Goal: Obtain resource: Obtain resource

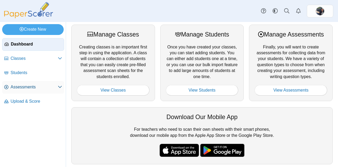
click at [44, 86] on span "Assessments" at bounding box center [34, 87] width 47 height 6
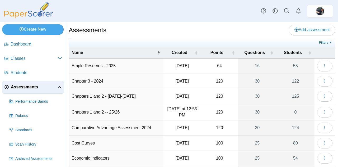
click at [135, 112] on td "Chapters 1 and 2 -- 25/26" at bounding box center [116, 112] width 94 height 16
click at [323, 110] on icon "button" at bounding box center [325, 112] width 4 height 4
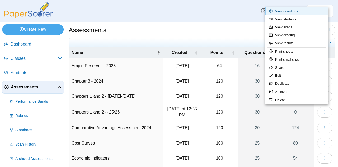
click at [293, 13] on link "View questions" at bounding box center [296, 11] width 63 height 8
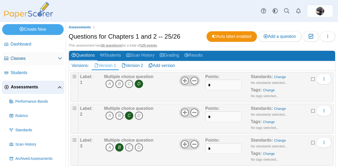
click at [25, 59] on span "Classes" at bounding box center [34, 58] width 47 height 6
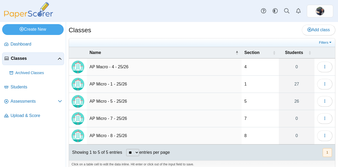
click at [111, 82] on td "AP Micro - 1 - 25/26" at bounding box center [164, 83] width 155 height 17
drag, startPoint x: 327, startPoint y: 85, endPoint x: 238, endPoint y: 82, distance: 89.0
drag, startPoint x: 238, startPoint y: 82, endPoint x: 125, endPoint y: 31, distance: 123.8
drag, startPoint x: 125, startPoint y: 31, endPoint x: 29, endPoint y: 46, distance: 96.7
click at [29, 46] on span "Dashboard" at bounding box center [36, 44] width 51 height 6
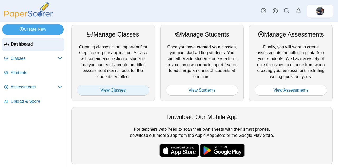
click at [112, 91] on link "View Classes" at bounding box center [113, 90] width 73 height 11
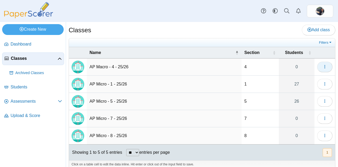
click at [323, 68] on span "button" at bounding box center [325, 66] width 4 height 4
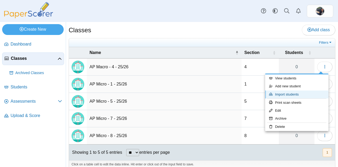
click at [293, 97] on link "Import students" at bounding box center [296, 94] width 63 height 8
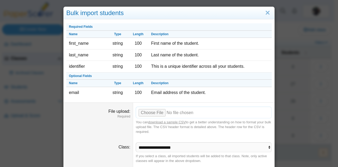
click at [147, 111] on input "File upload" at bounding box center [204, 112] width 136 height 12
click at [150, 114] on input "File upload" at bounding box center [204, 112] width 136 height 12
type input "**********"
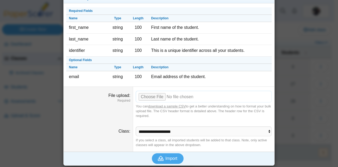
click at [169, 159] on span "Import" at bounding box center [171, 158] width 12 height 4
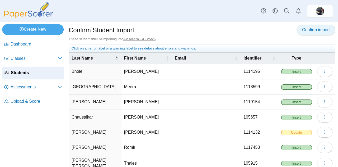
click at [312, 32] on link "Confirm import" at bounding box center [315, 30] width 39 height 11
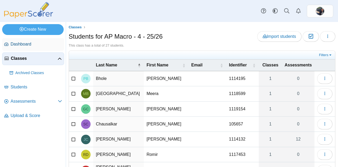
click at [17, 47] on link "Dashboard" at bounding box center [33, 44] width 62 height 13
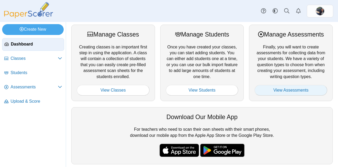
click at [300, 91] on link "View Assessments" at bounding box center [290, 90] width 73 height 11
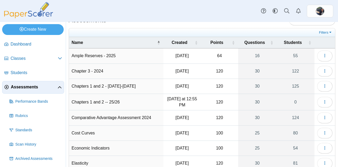
scroll to position [15, 0]
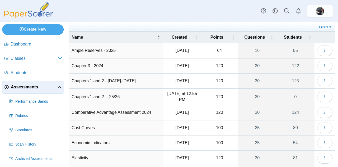
click at [88, 98] on td "Chapters 1 and 2 -- 25/26" at bounding box center [116, 96] width 94 height 16
click at [324, 95] on use "button" at bounding box center [324, 95] width 1 height 3
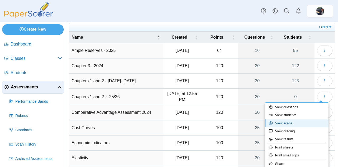
click at [286, 123] on link "View scans" at bounding box center [296, 123] width 63 height 8
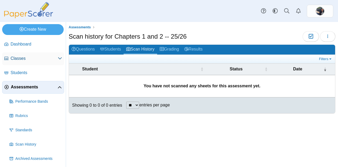
click at [39, 58] on span "Classes" at bounding box center [34, 58] width 47 height 6
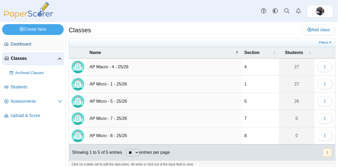
click at [21, 43] on span "Dashboard" at bounding box center [36, 44] width 51 height 6
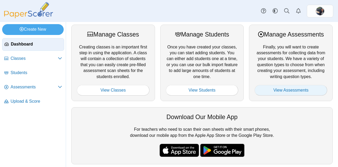
click at [276, 87] on link "View Assessments" at bounding box center [290, 90] width 73 height 11
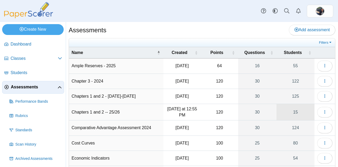
click at [297, 108] on link "15" at bounding box center [295, 112] width 38 height 16
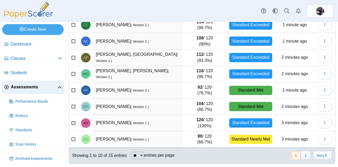
scroll to position [91, 0]
click at [301, 154] on button "2" at bounding box center [305, 155] width 9 height 9
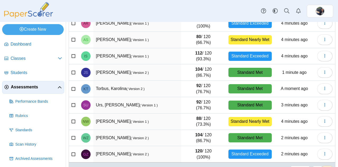
scroll to position [75, 0]
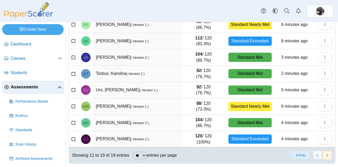
click at [298, 156] on button "Prev" at bounding box center [300, 154] width 19 height 9
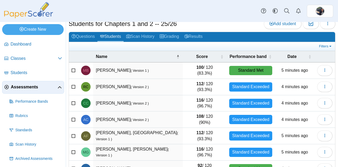
scroll to position [15, 0]
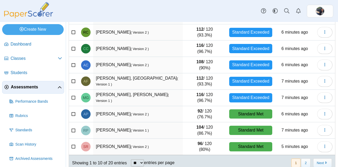
scroll to position [91, 0]
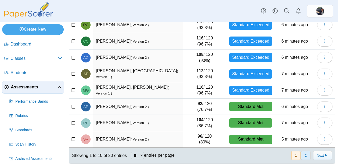
click at [301, 151] on button "2" at bounding box center [305, 155] width 9 height 9
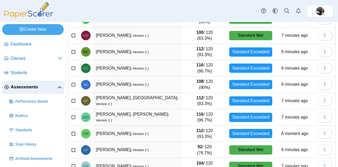
scroll to position [91, 0]
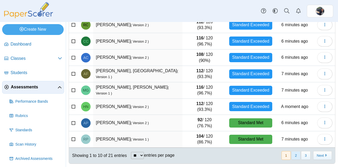
click at [292, 155] on button "2" at bounding box center [295, 155] width 9 height 9
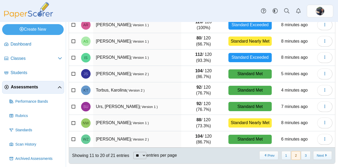
click at [283, 153] on button "1" at bounding box center [285, 155] width 9 height 9
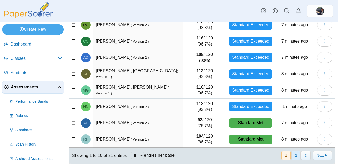
click at [294, 152] on button "2" at bounding box center [295, 155] width 9 height 9
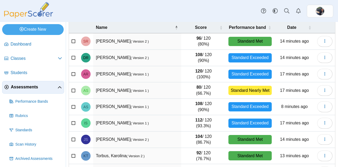
scroll to position [0, 0]
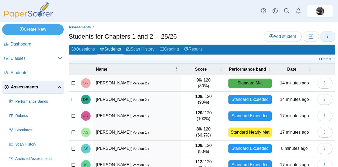
click at [323, 39] on button "button" at bounding box center [327, 36] width 15 height 11
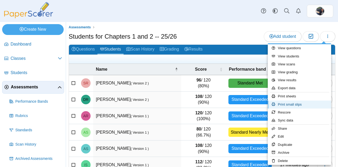
click at [285, 101] on link "Print small slips" at bounding box center [299, 104] width 63 height 8
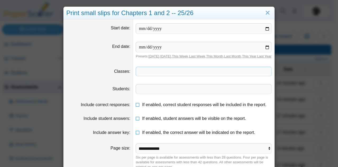
click at [142, 76] on span at bounding box center [203, 71] width 135 height 9
click at [153, 56] on link "[DATE]" at bounding box center [153, 56] width 11 height 4
type input "**********"
click at [146, 76] on span at bounding box center [203, 71] width 135 height 9
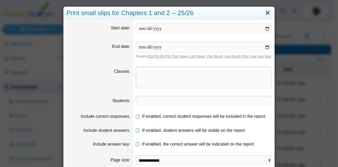
click at [264, 13] on link "Close" at bounding box center [267, 12] width 8 height 9
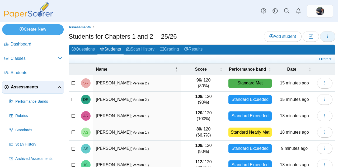
click at [326, 35] on button "button" at bounding box center [327, 36] width 15 height 11
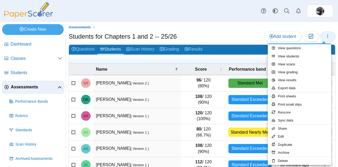
click at [290, 98] on link "Print sheets" at bounding box center [299, 96] width 63 height 8
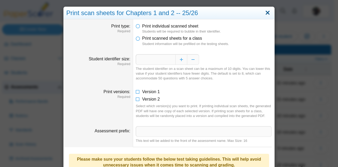
click at [267, 11] on link "Close" at bounding box center [267, 12] width 8 height 9
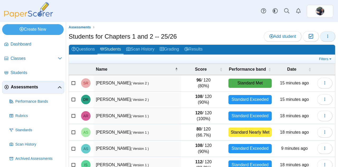
click at [321, 36] on button "button" at bounding box center [327, 36] width 15 height 11
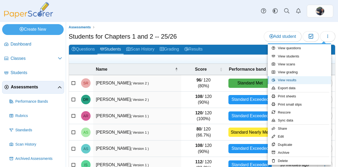
click at [287, 82] on link "View results" at bounding box center [299, 80] width 63 height 8
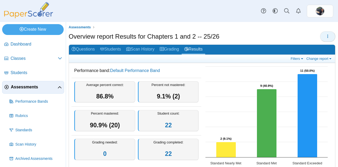
click at [323, 31] on button "button" at bounding box center [327, 36] width 15 height 11
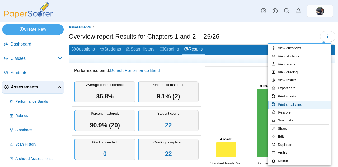
click at [282, 103] on link "Print small slips" at bounding box center [299, 104] width 63 height 8
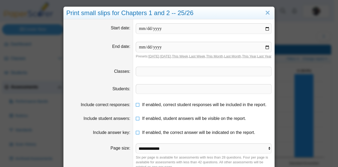
click at [151, 54] on link "[DATE]" at bounding box center [153, 56] width 11 height 4
type input "**********"
click at [142, 74] on span at bounding box center [203, 71] width 135 height 9
click at [210, 119] on dd "If enabled, student answers will be visible on the report." at bounding box center [203, 118] width 141 height 14
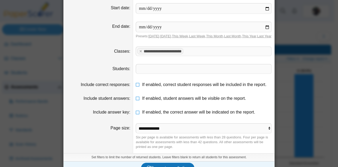
scroll to position [35, 0]
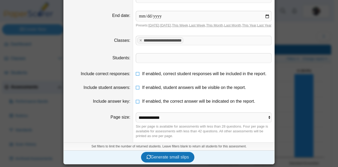
click at [175, 160] on button "Generate small slips" at bounding box center [168, 156] width 54 height 11
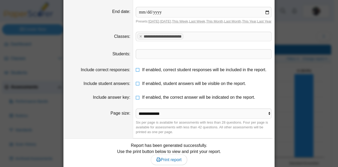
scroll to position [65, 0]
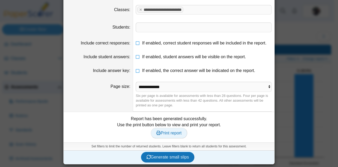
click at [175, 137] on link "Print report" at bounding box center [169, 132] width 36 height 11
